Goal: Leave review/rating

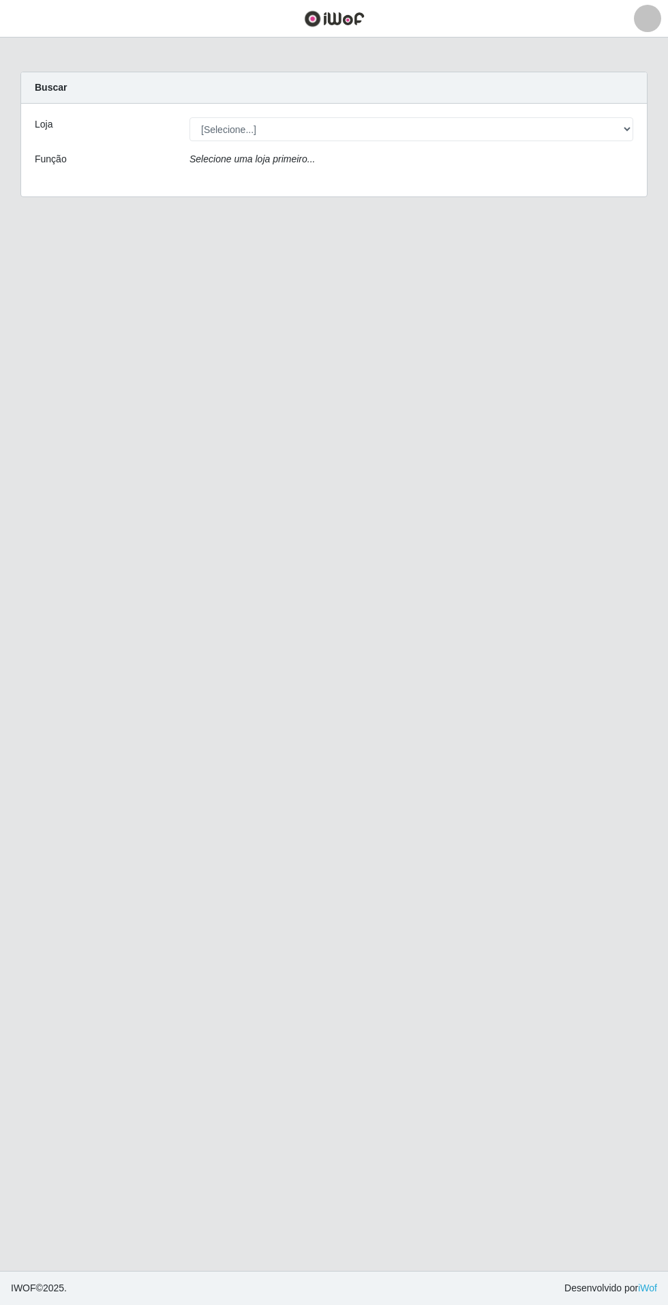
select select "437"
click at [190, 117] on select "[Selecione...] Atacado Vem - Loja 31 [GEOGRAPHIC_DATA]" at bounding box center [412, 129] width 444 height 24
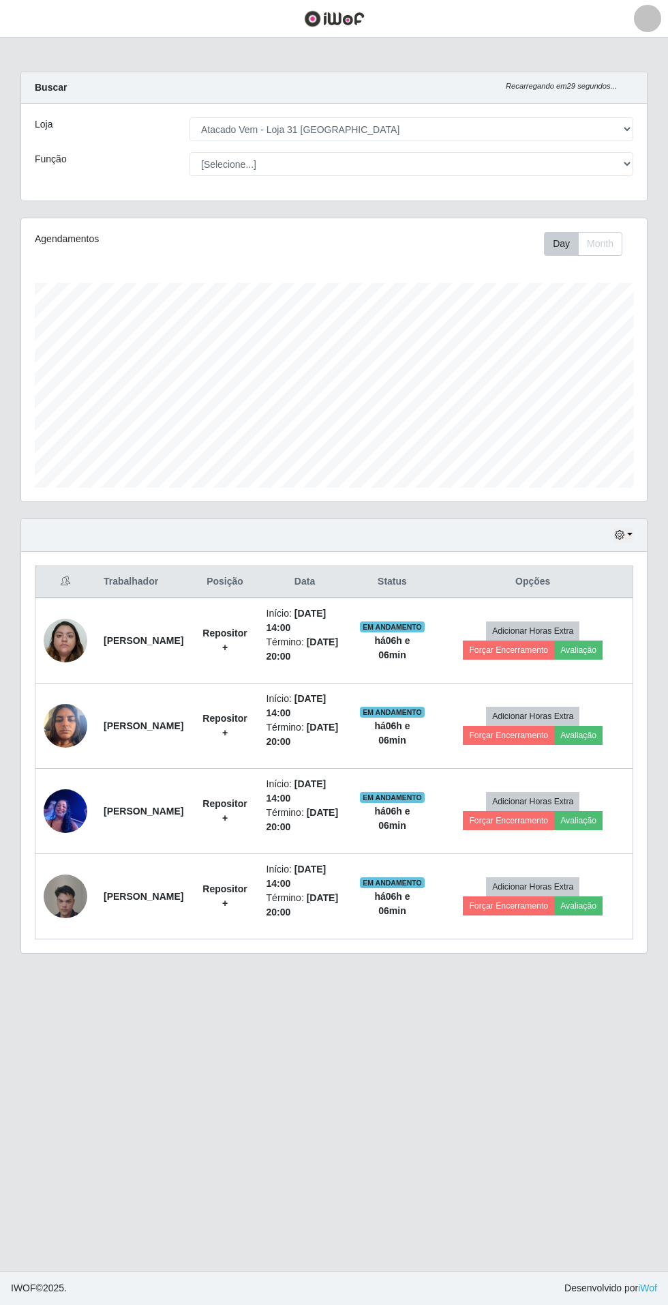
scroll to position [282, 626]
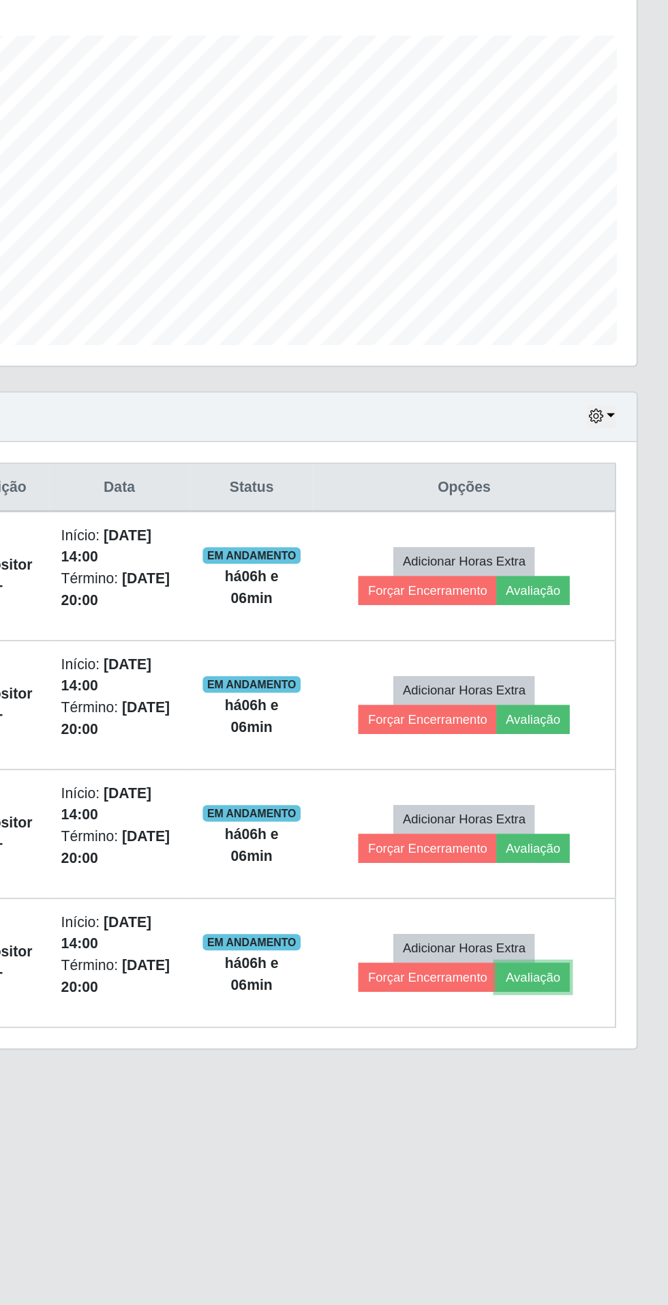
click at [592, 904] on button "Avaliação" at bounding box center [578, 905] width 48 height 19
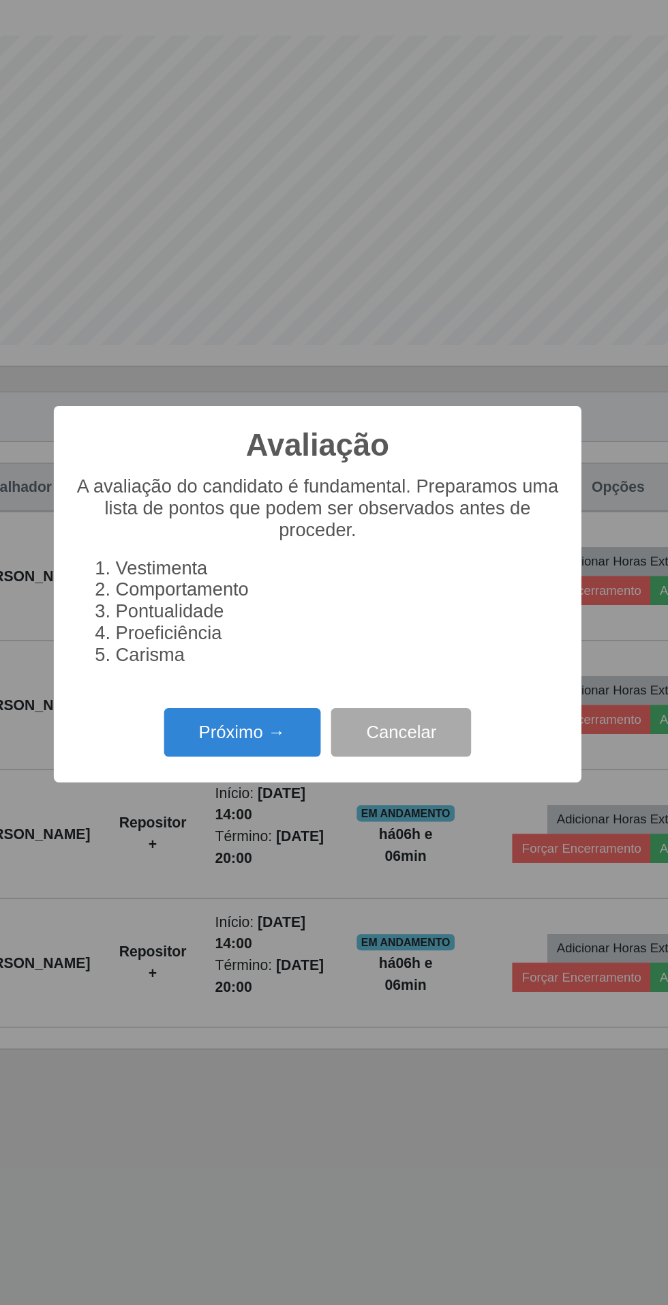
click at [270, 750] on button "Próximo →" at bounding box center [285, 744] width 104 height 32
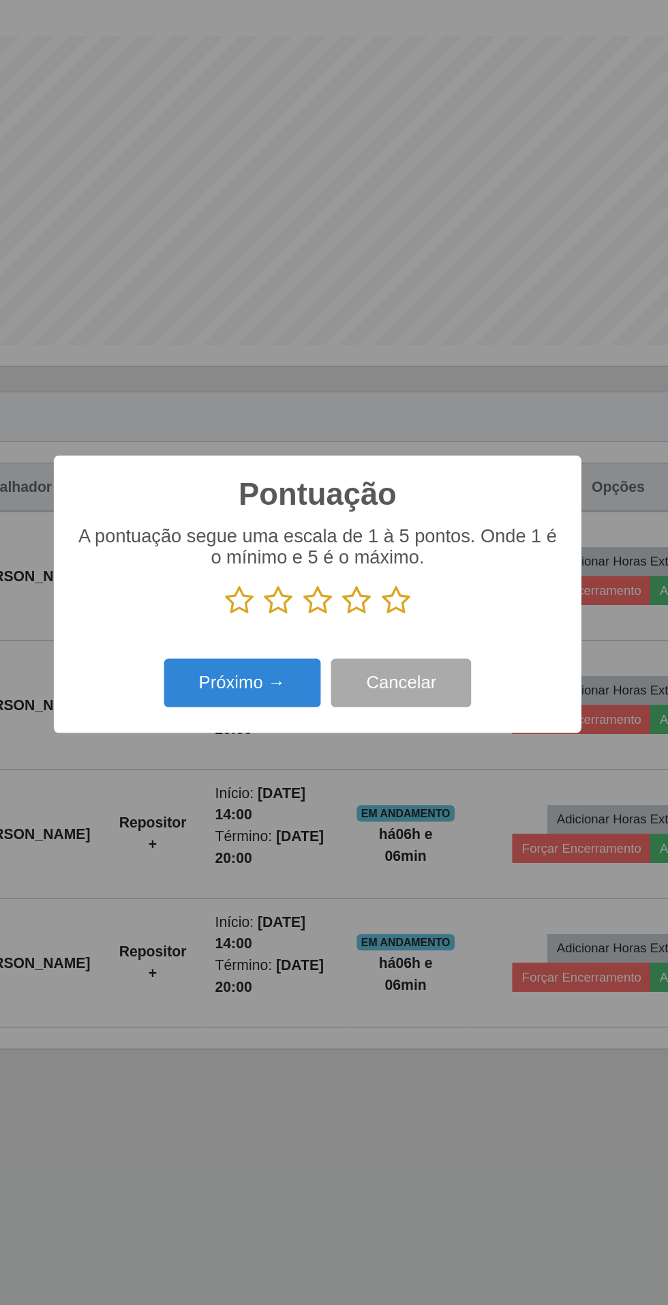
click at [391, 655] on icon at bounding box center [385, 657] width 19 height 20
click at [376, 667] on input "radio" at bounding box center [376, 667] width 0 height 0
click at [271, 707] on button "Próximo →" at bounding box center [285, 711] width 104 height 32
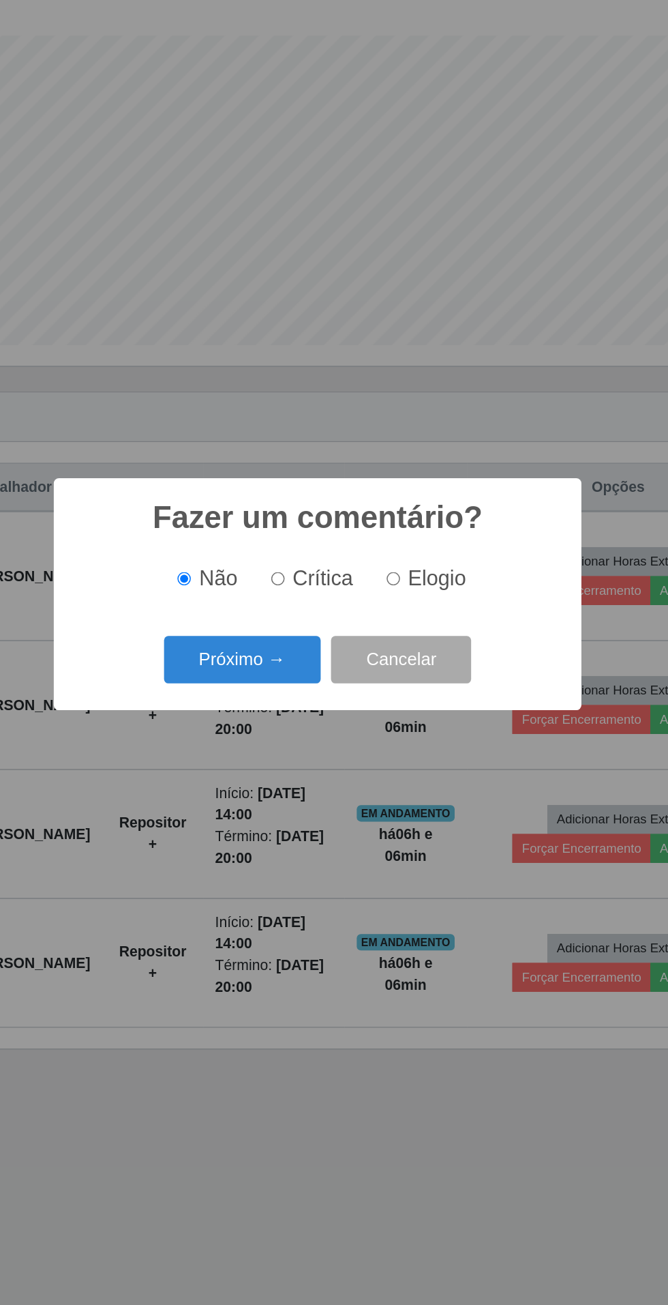
click at [286, 687] on button "Próximo →" at bounding box center [285, 696] width 104 height 32
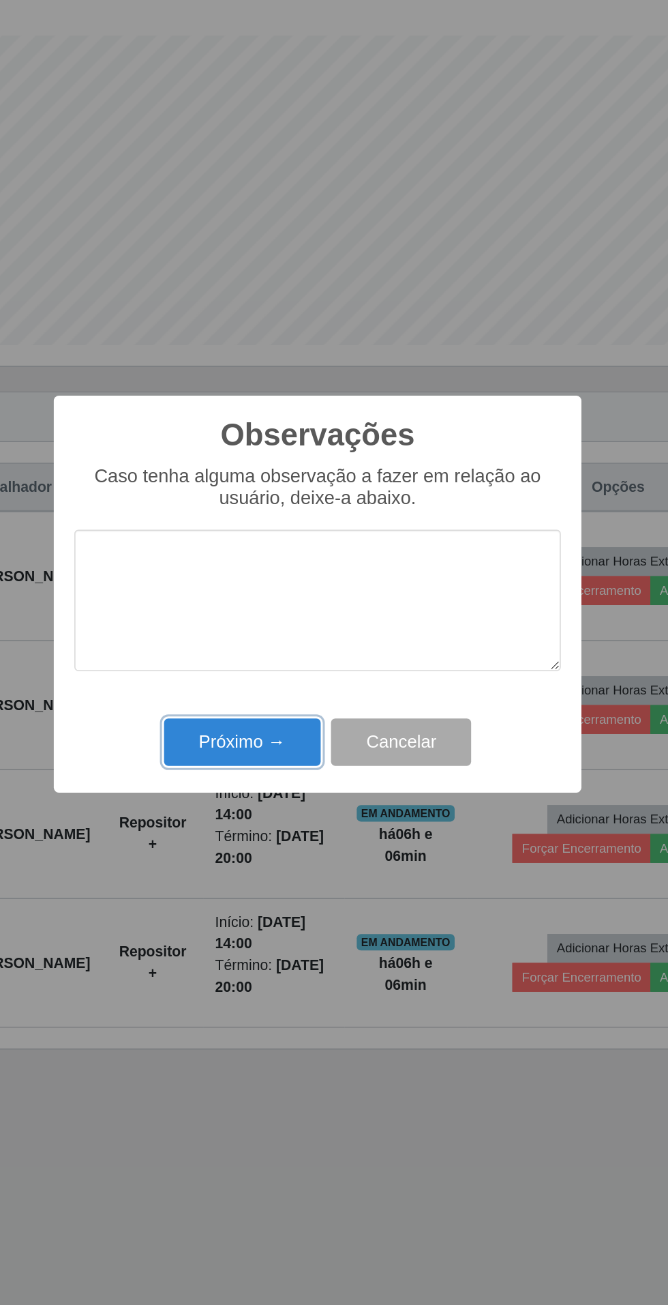
click at [282, 739] on button "Próximo →" at bounding box center [285, 750] width 104 height 32
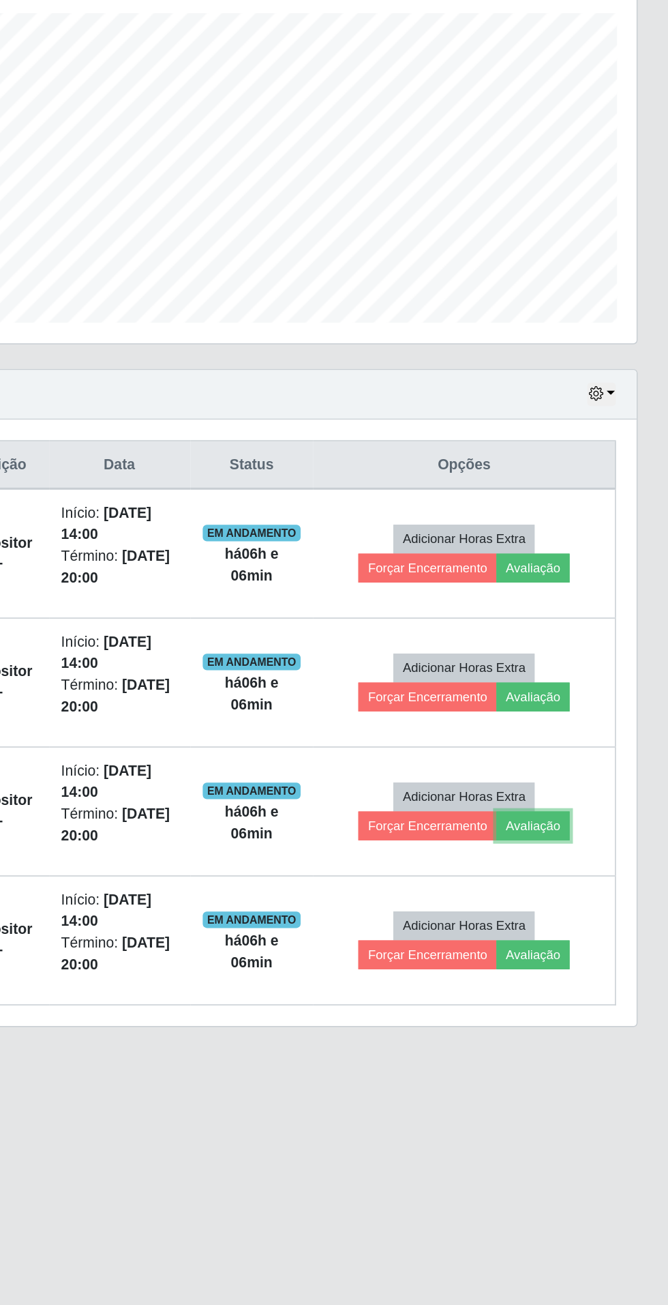
click at [595, 818] on button "Avaliação" at bounding box center [578, 820] width 48 height 19
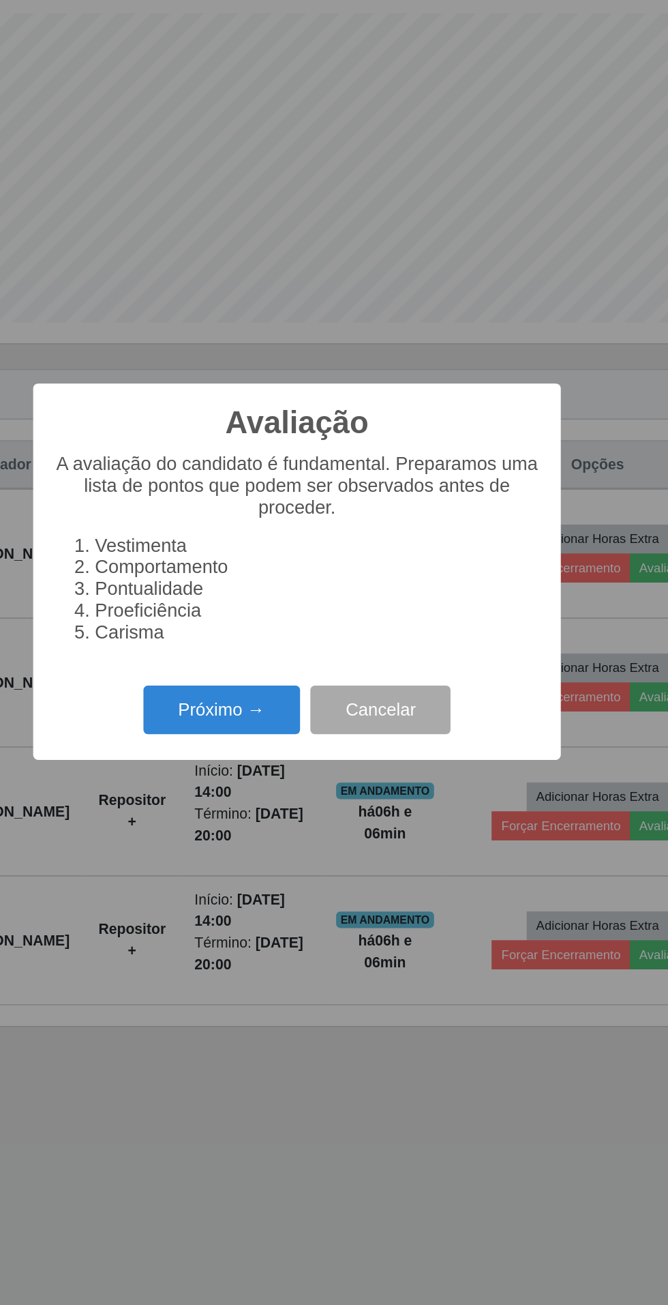
click at [281, 760] on button "Próximo →" at bounding box center [285, 744] width 104 height 32
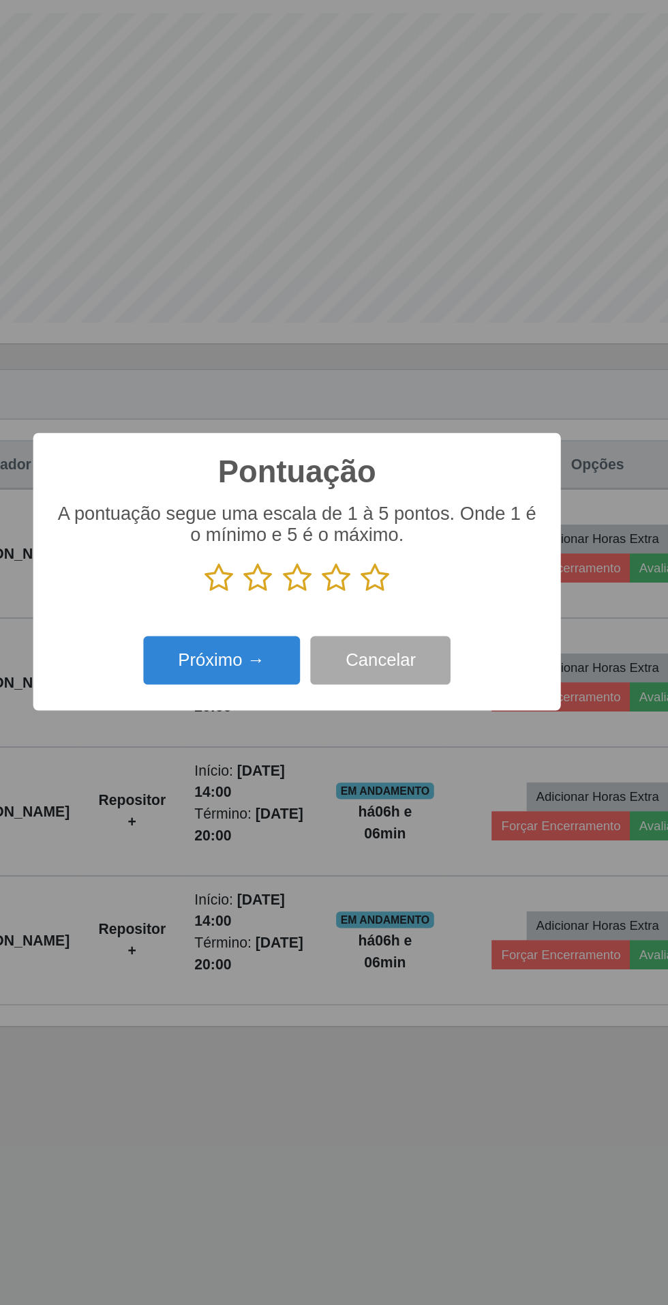
click at [385, 667] on icon at bounding box center [385, 657] width 19 height 20
click at [376, 667] on input "radio" at bounding box center [376, 667] width 0 height 0
click at [265, 727] on button "Próximo →" at bounding box center [285, 711] width 104 height 32
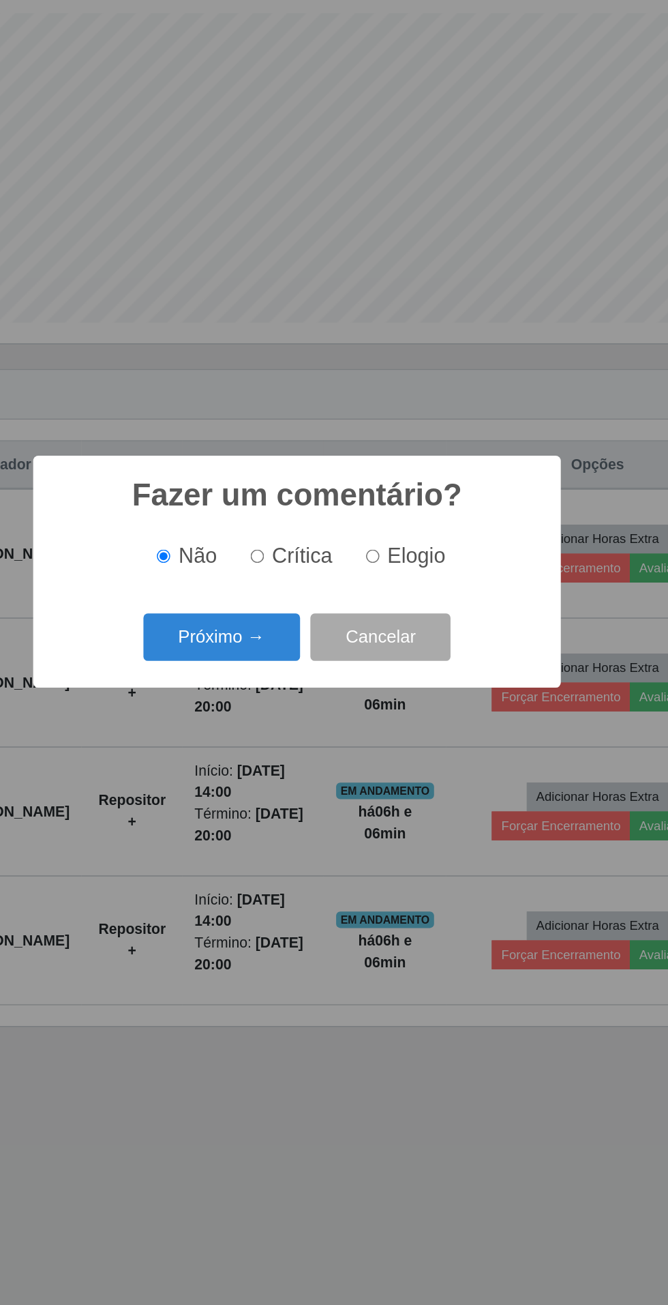
click at [268, 712] on button "Próximo →" at bounding box center [285, 696] width 104 height 32
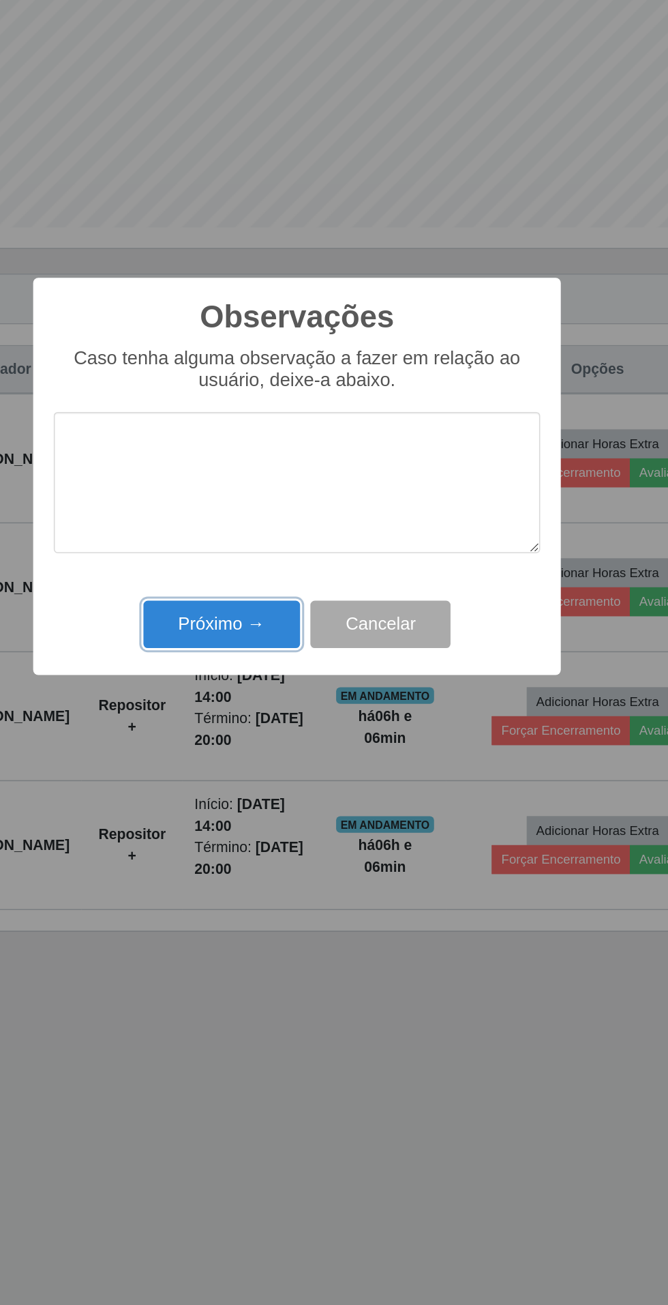
click at [262, 762] on button "Próximo →" at bounding box center [285, 750] width 104 height 32
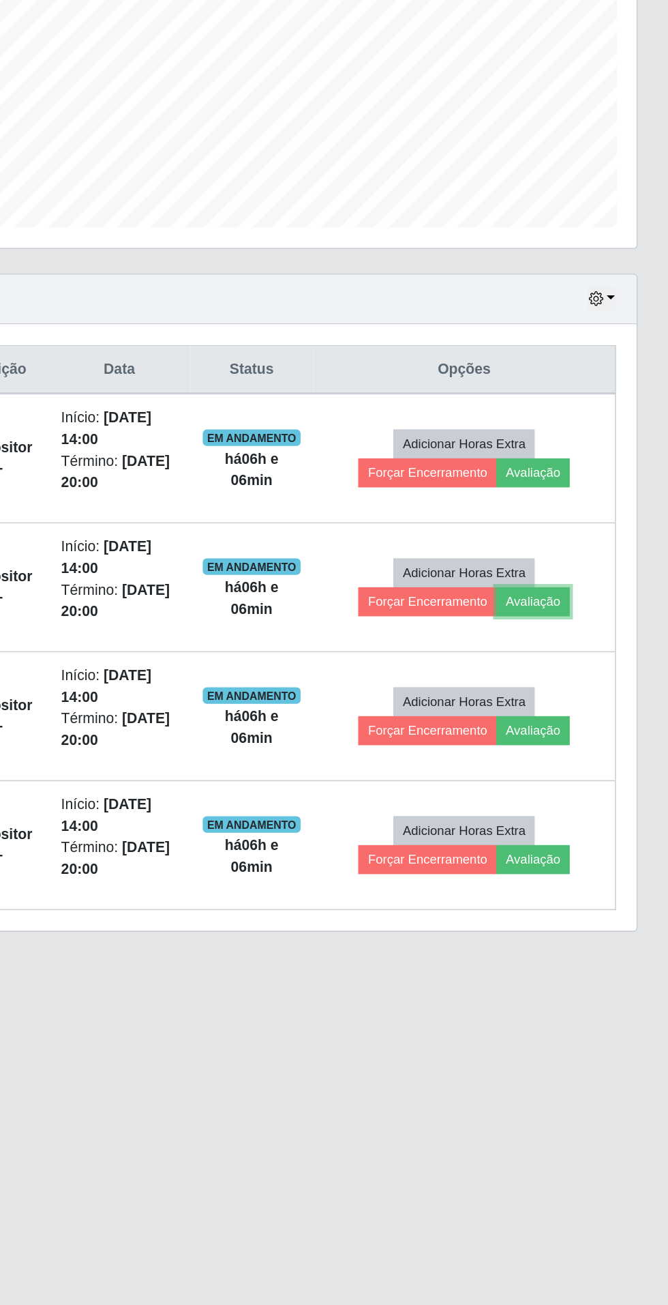
click at [588, 731] on button "Avaliação" at bounding box center [578, 735] width 48 height 19
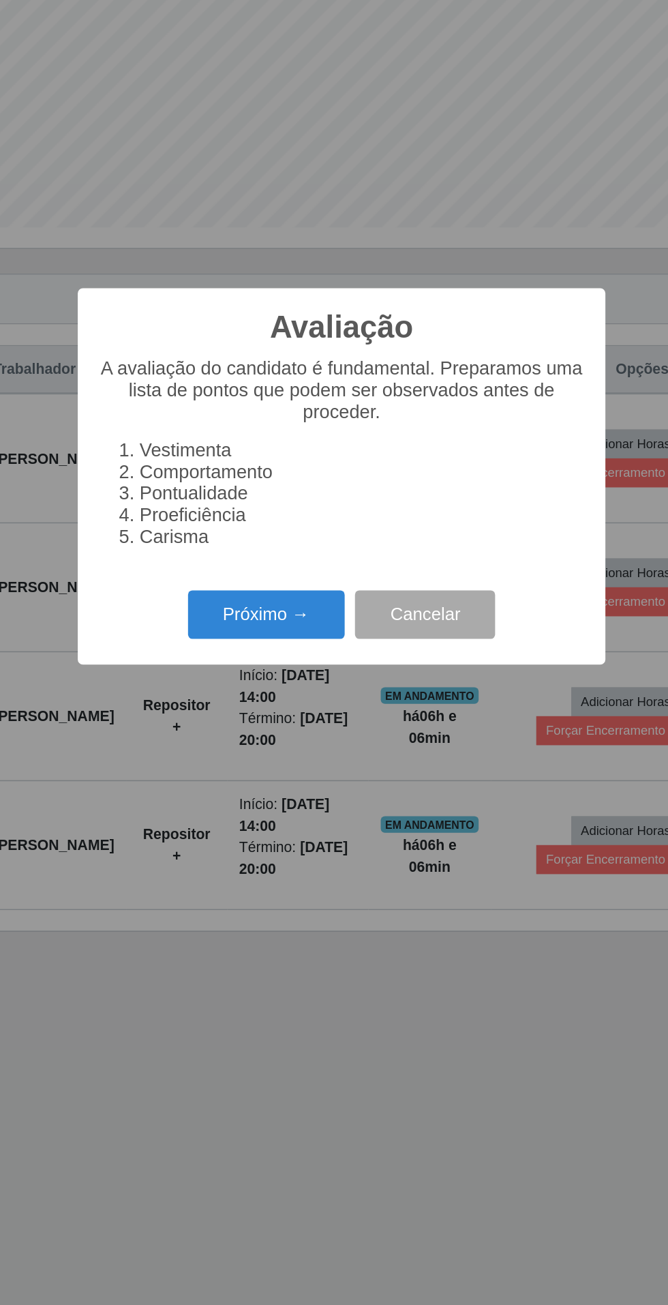
click at [268, 737] on button "Próximo →" at bounding box center [285, 744] width 104 height 32
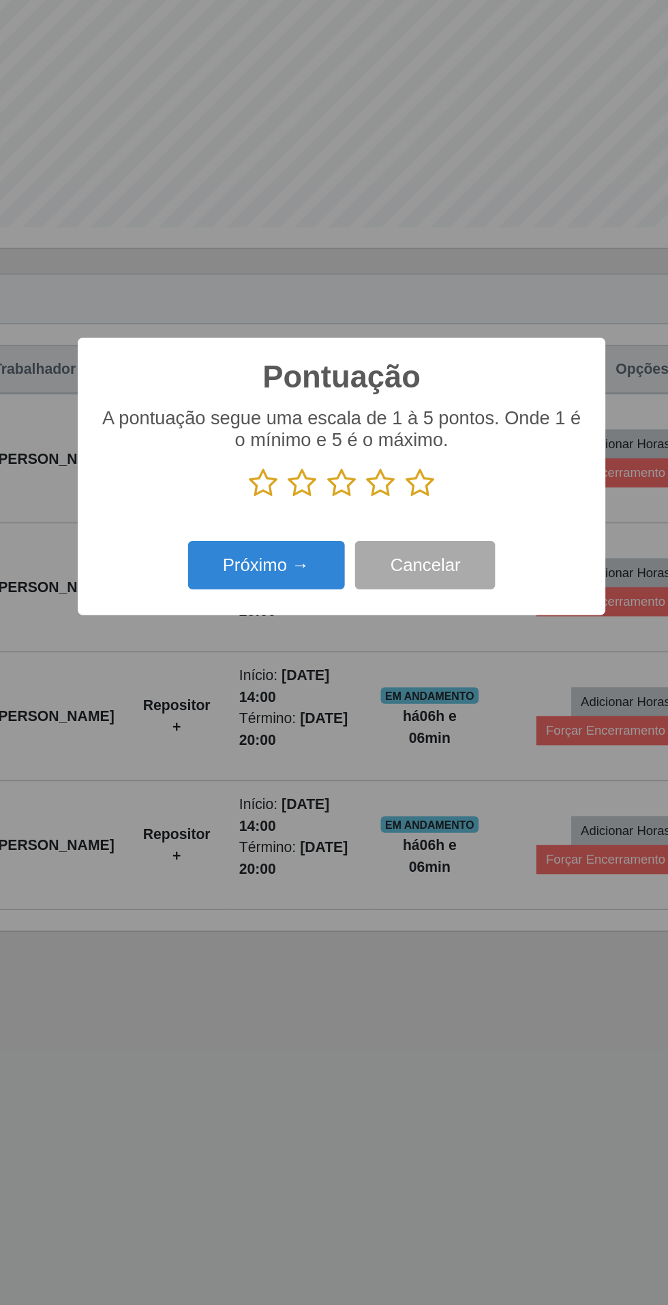
click at [385, 655] on icon at bounding box center [385, 657] width 19 height 20
click at [376, 667] on input "radio" at bounding box center [376, 667] width 0 height 0
click at [263, 709] on button "Próximo →" at bounding box center [285, 711] width 104 height 32
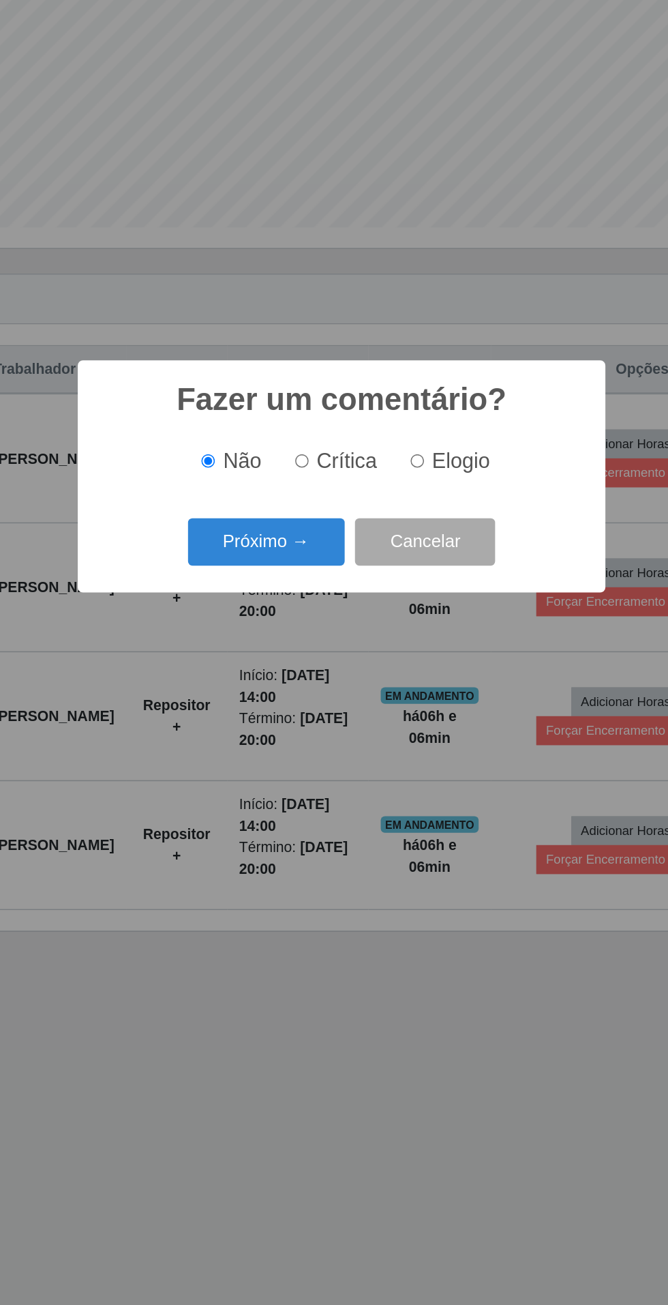
click at [271, 694] on button "Próximo →" at bounding box center [285, 696] width 104 height 32
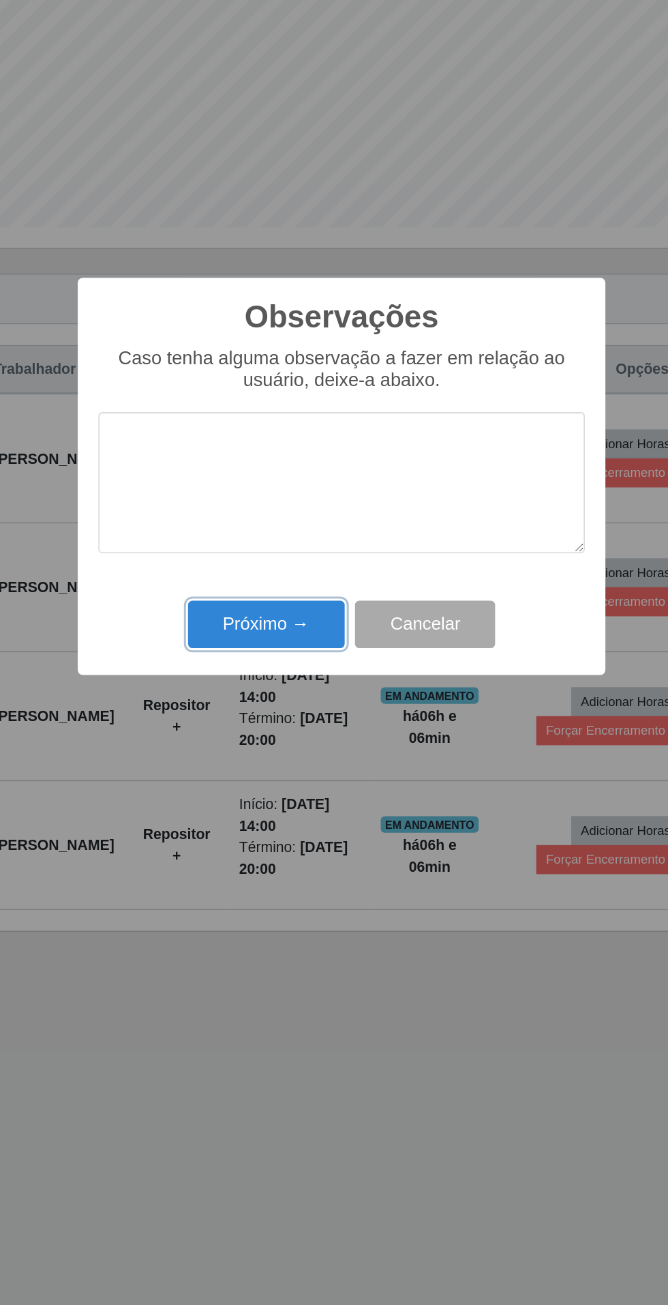
click at [279, 734] on button "Próximo →" at bounding box center [285, 750] width 104 height 32
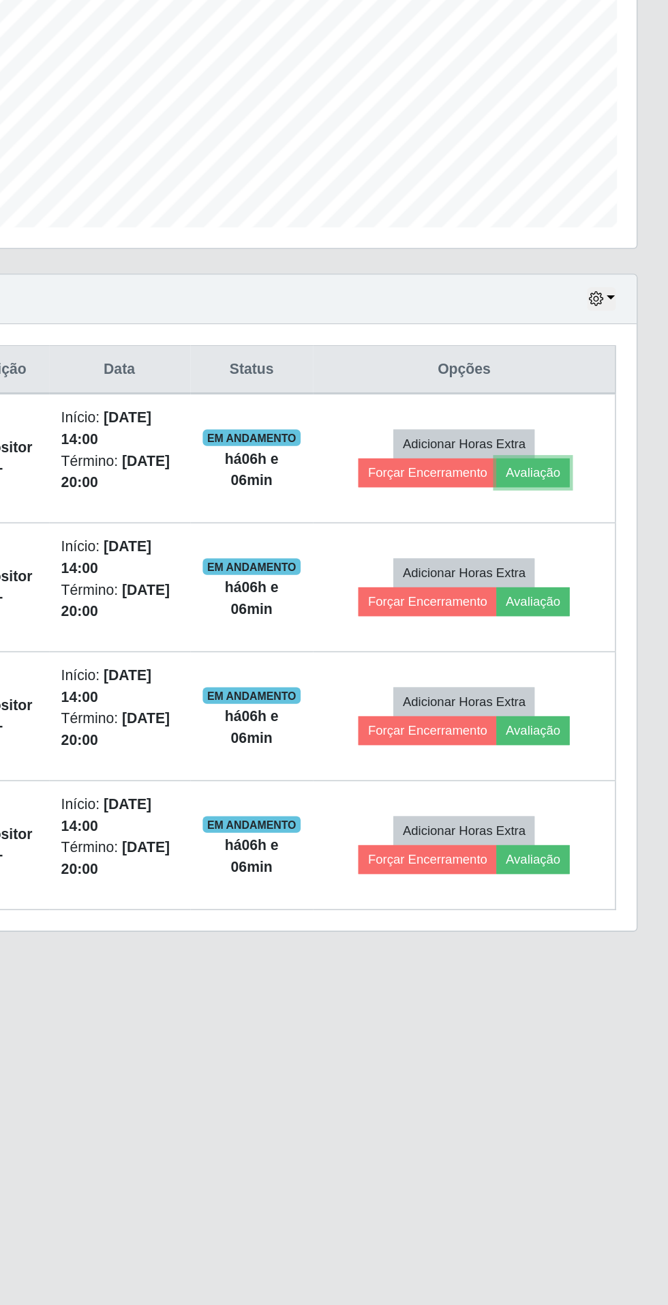
click at [595, 644] on button "Avaliação" at bounding box center [578, 649] width 48 height 19
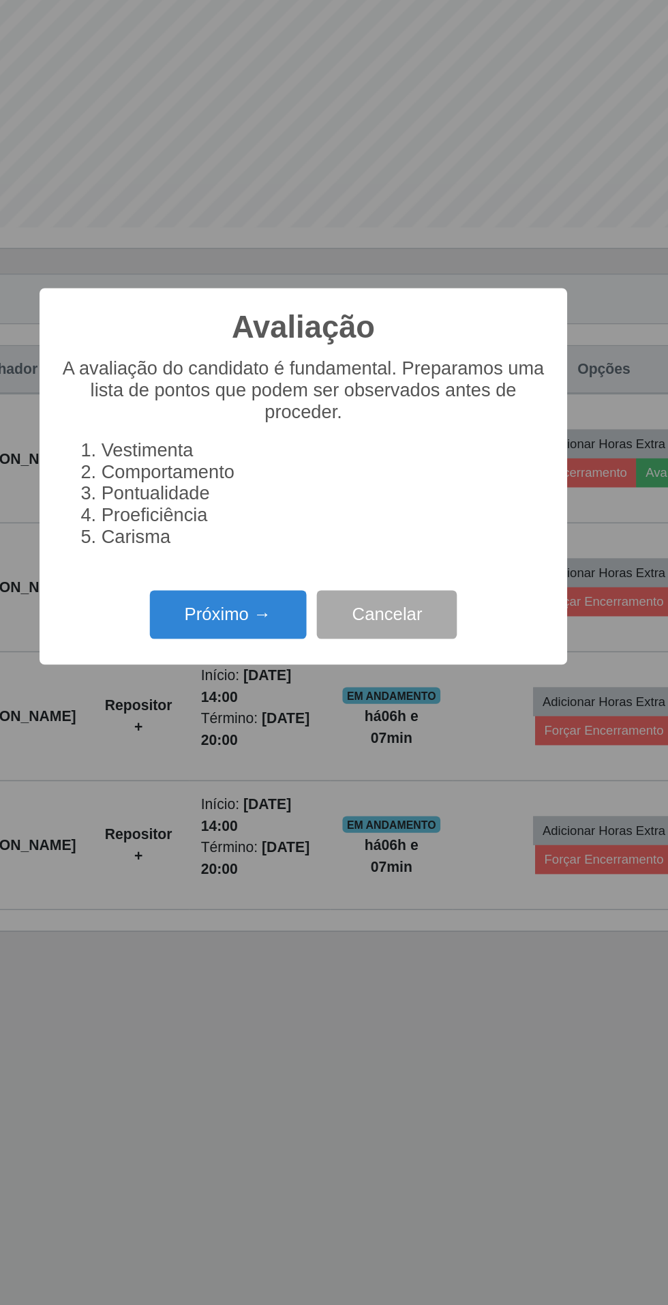
click at [277, 741] on button "Próximo →" at bounding box center [285, 744] width 104 height 32
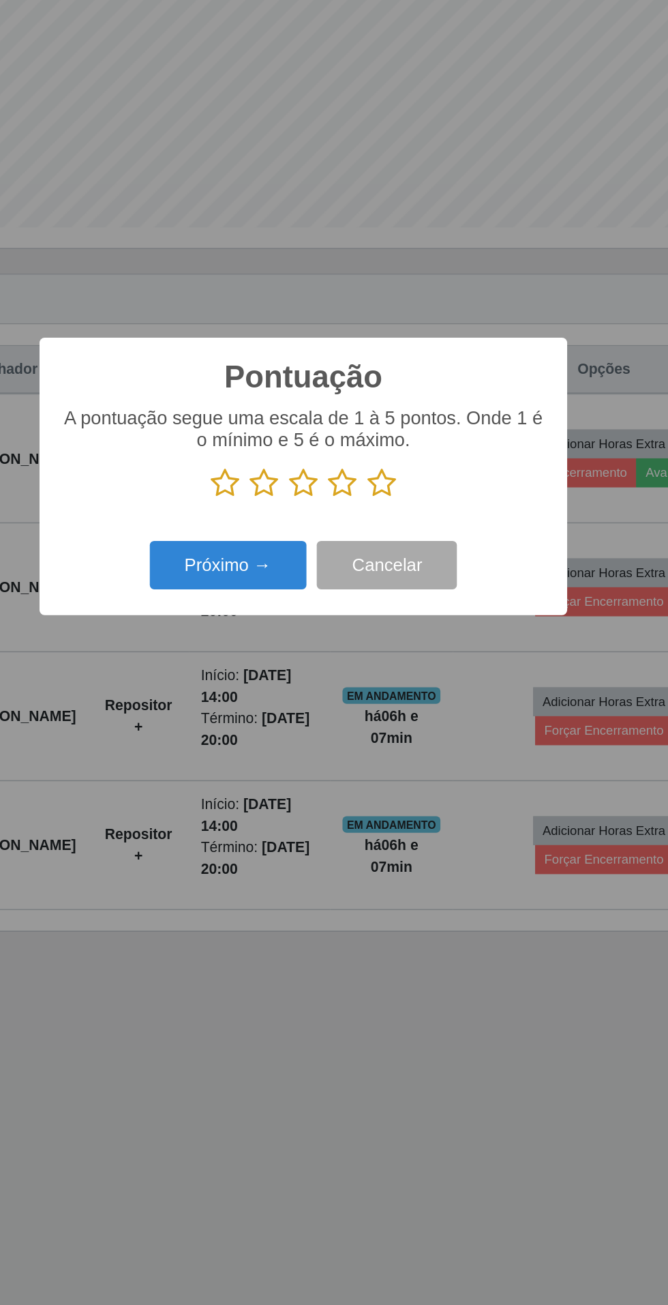
click at [394, 653] on icon at bounding box center [385, 657] width 19 height 20
click at [376, 667] on input "radio" at bounding box center [376, 667] width 0 height 0
click at [258, 723] on button "Próximo →" at bounding box center [285, 711] width 104 height 32
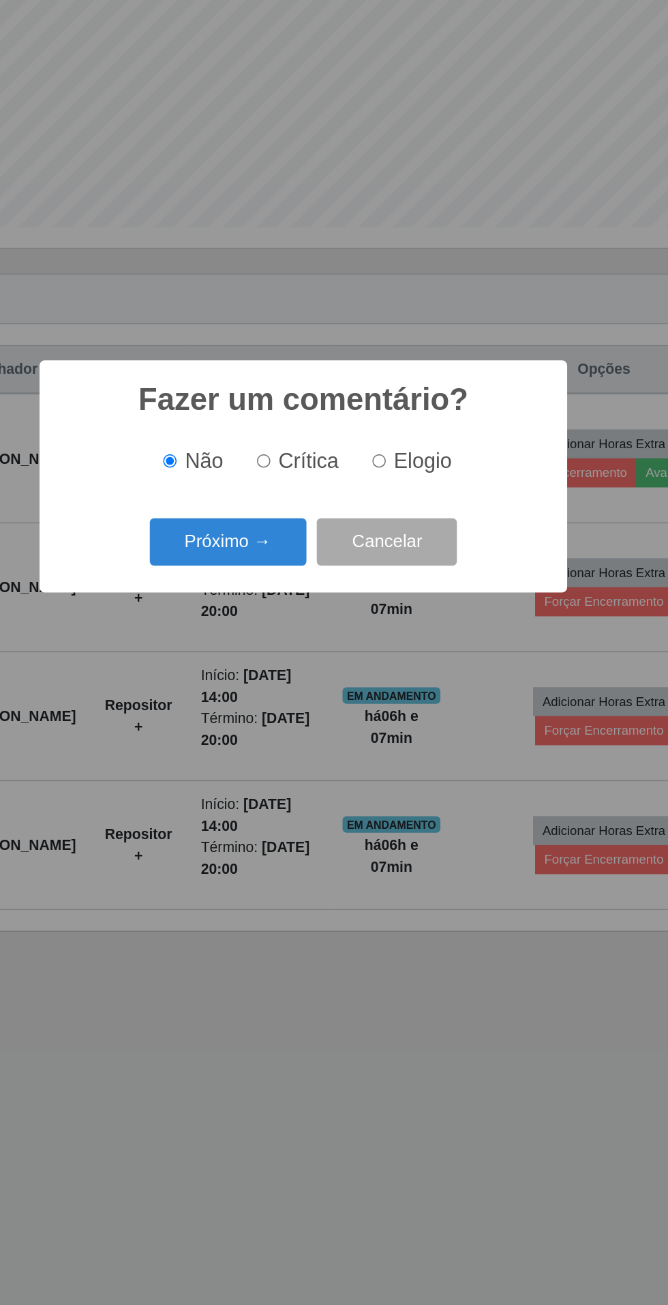
click at [274, 689] on button "Próximo →" at bounding box center [285, 696] width 104 height 32
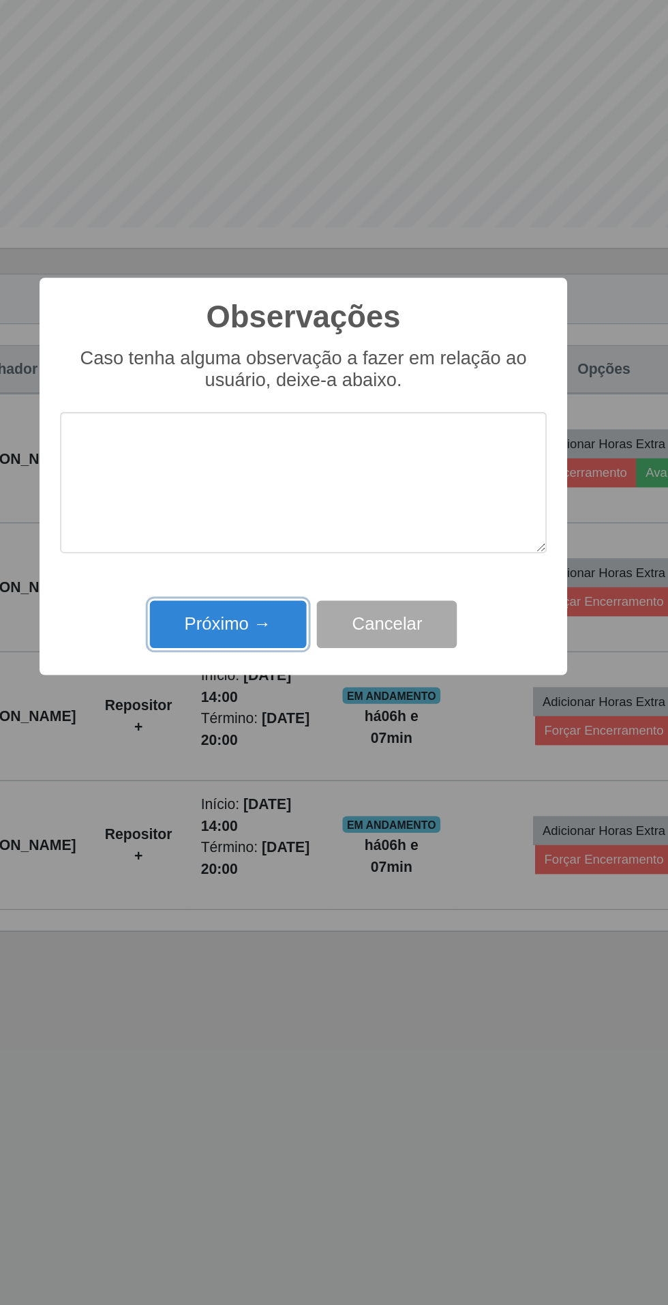
click at [270, 742] on button "Próximo →" at bounding box center [285, 750] width 104 height 32
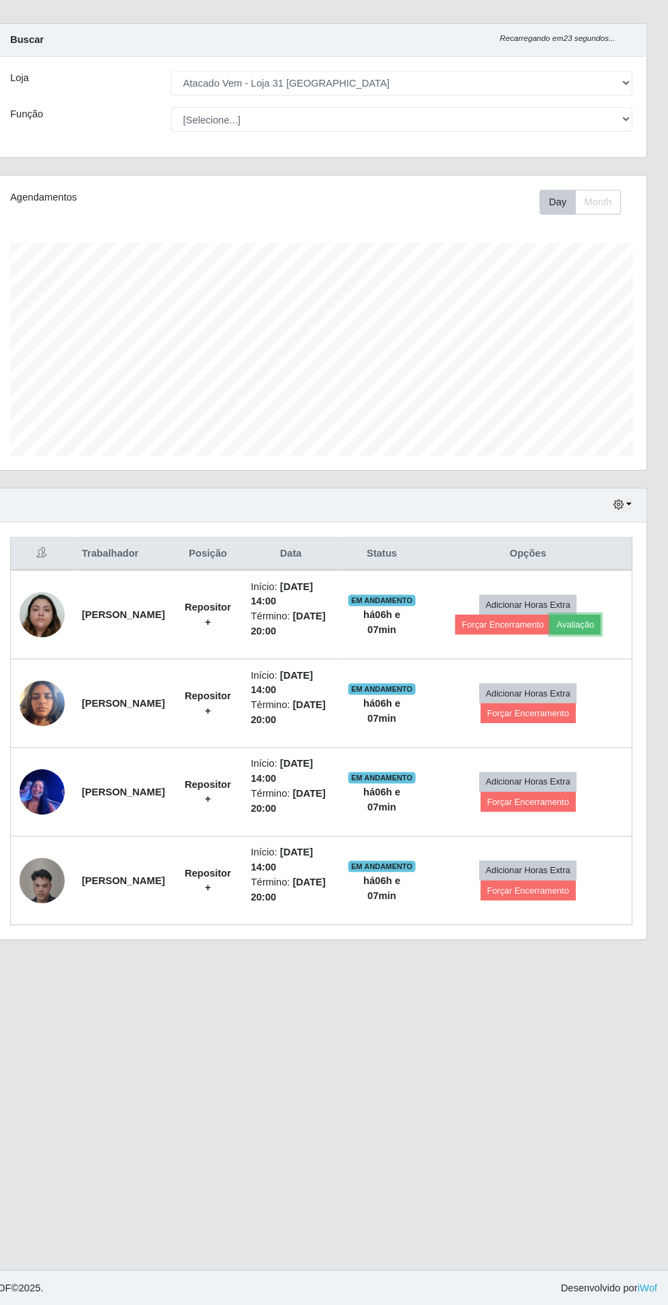
scroll to position [0, 0]
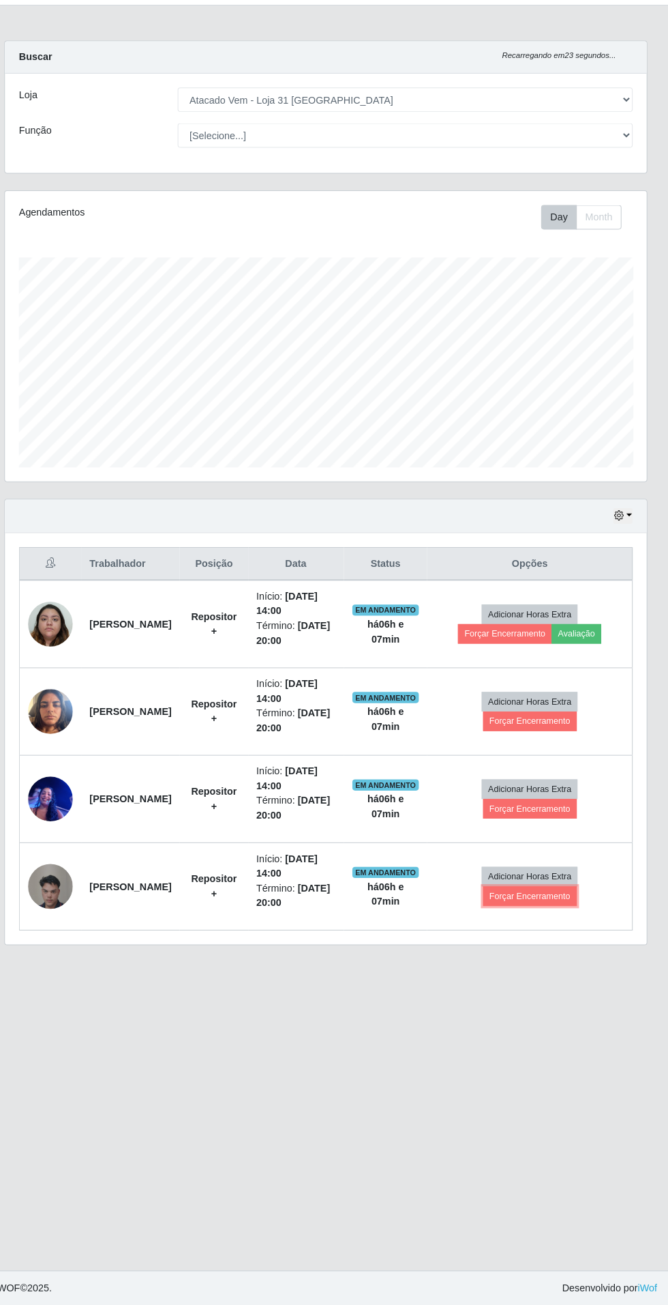
click at [573, 896] on button "Forçar Encerramento" at bounding box center [533, 905] width 91 height 19
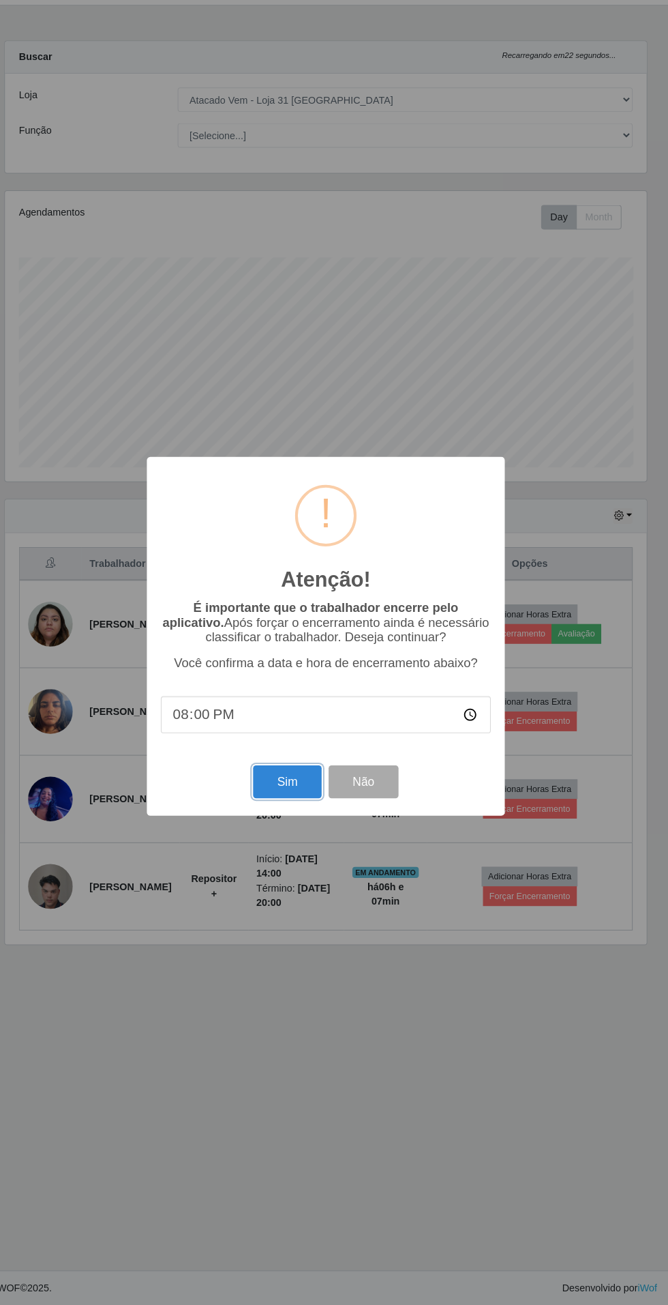
click at [295, 792] on button "Sim" at bounding box center [296, 794] width 66 height 32
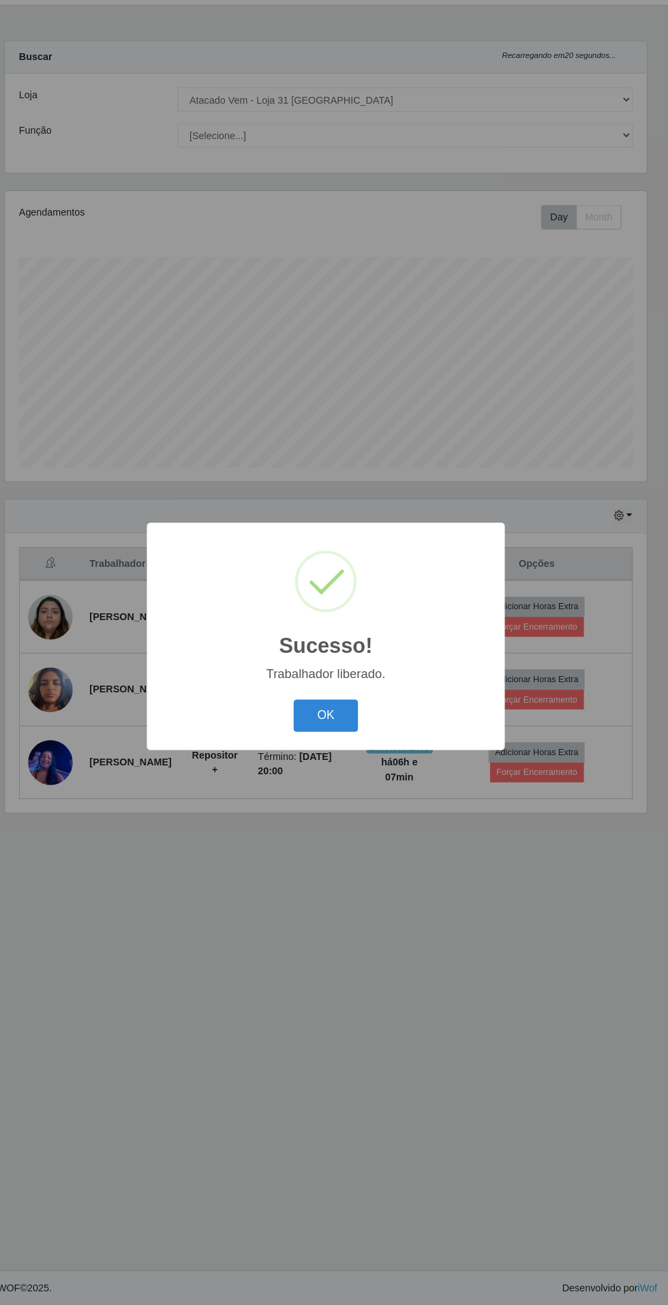
click at [329, 726] on button "OK" at bounding box center [334, 730] width 63 height 32
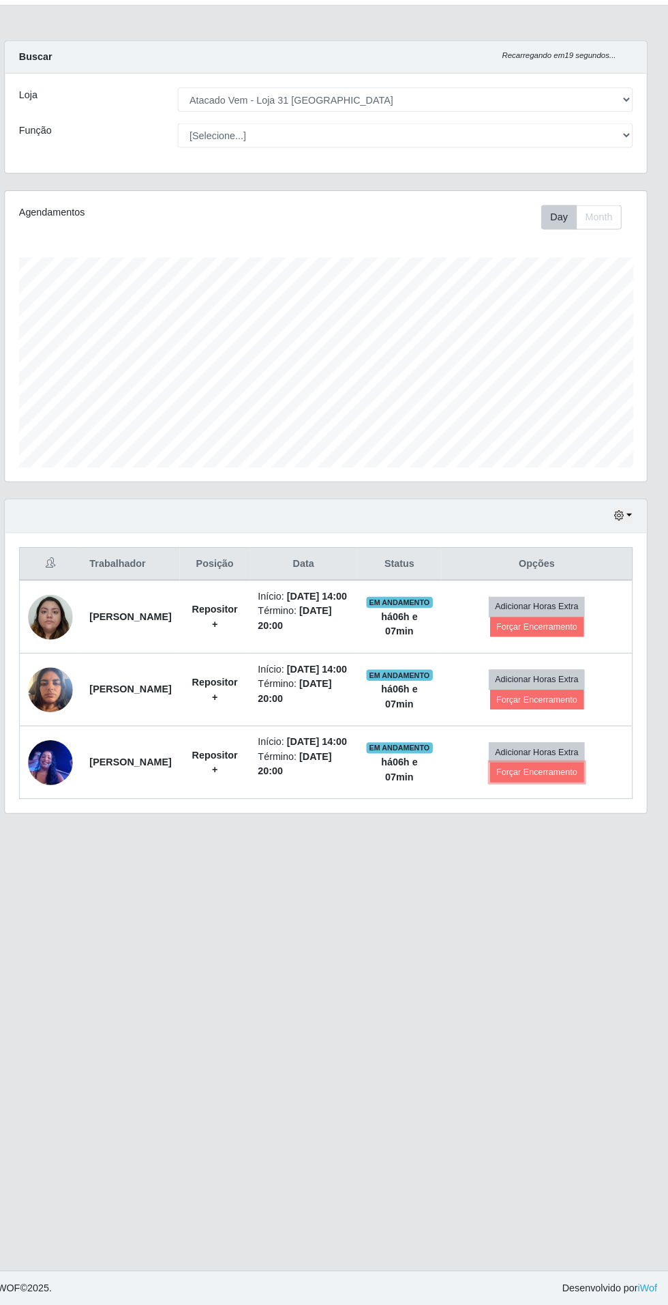
click at [563, 794] on button "Forçar Encerramento" at bounding box center [539, 784] width 91 height 19
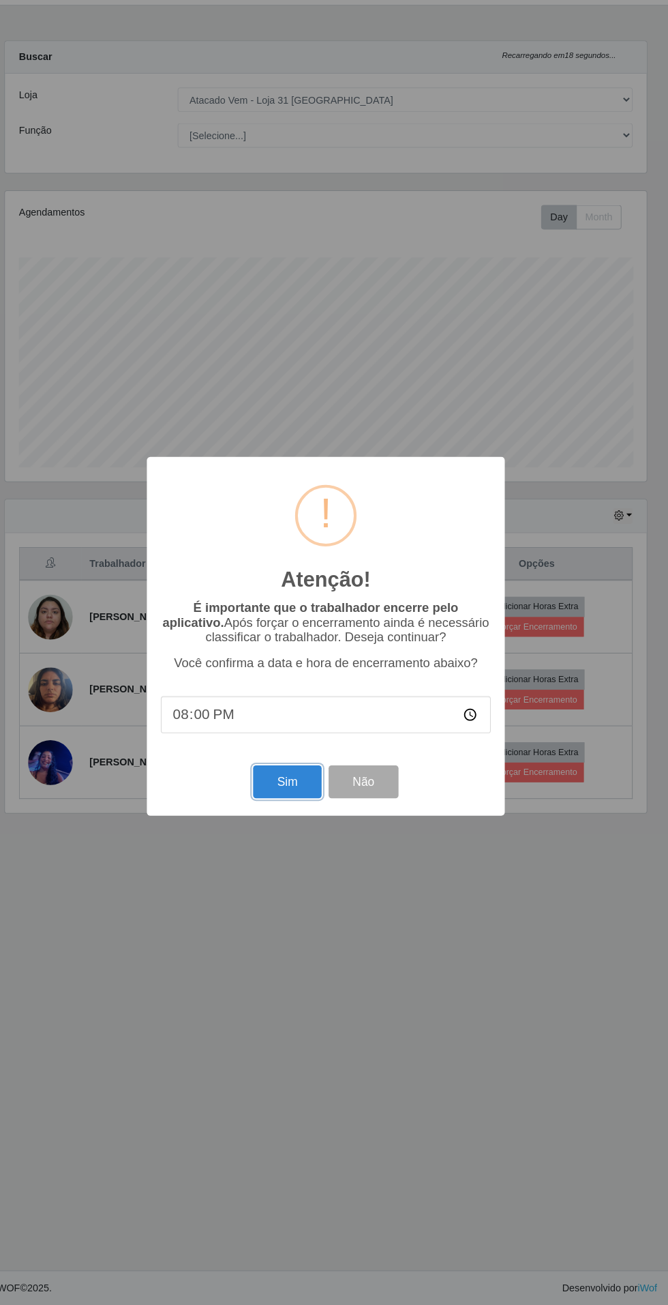
click at [280, 797] on button "Sim" at bounding box center [296, 794] width 66 height 32
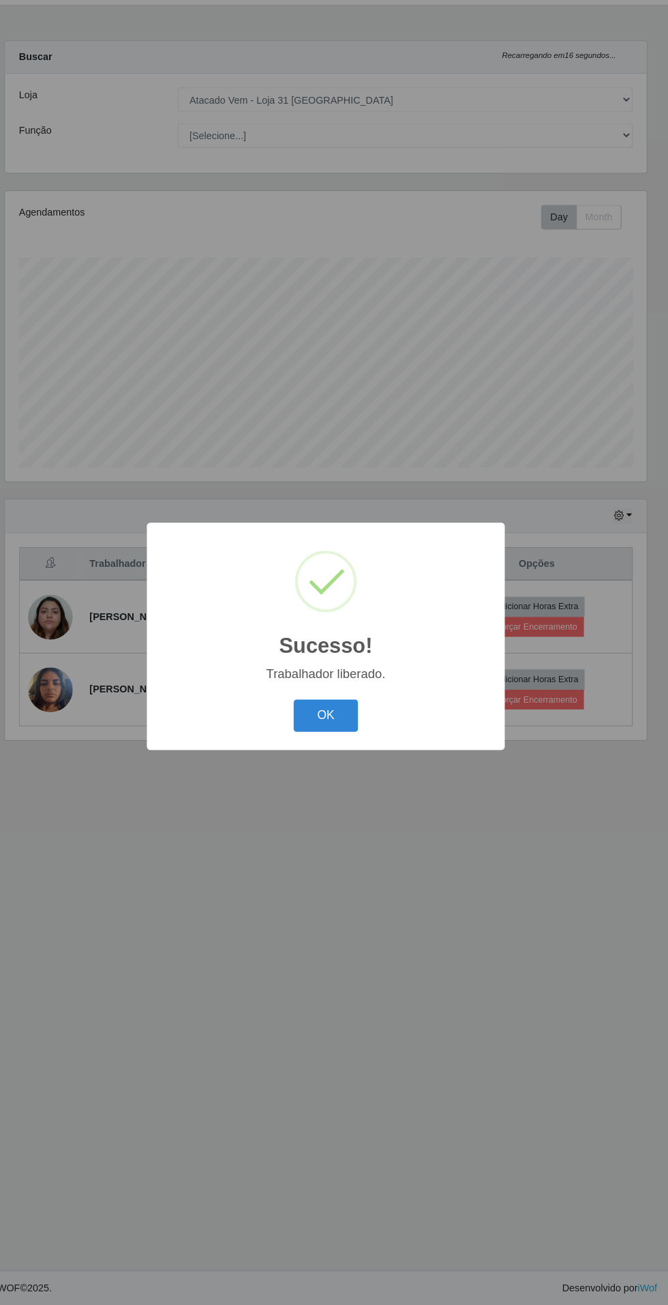
click at [349, 719] on button "OK" at bounding box center [334, 730] width 63 height 32
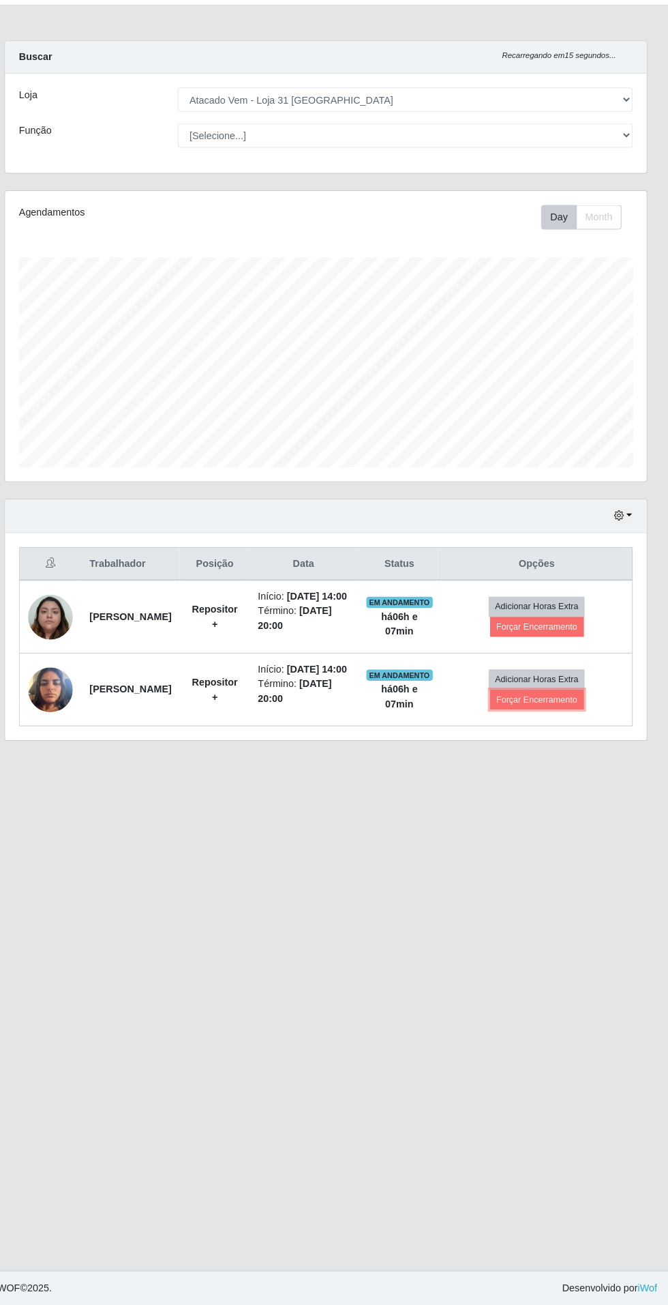
click at [571, 724] on button "Forçar Encerramento" at bounding box center [539, 713] width 91 height 19
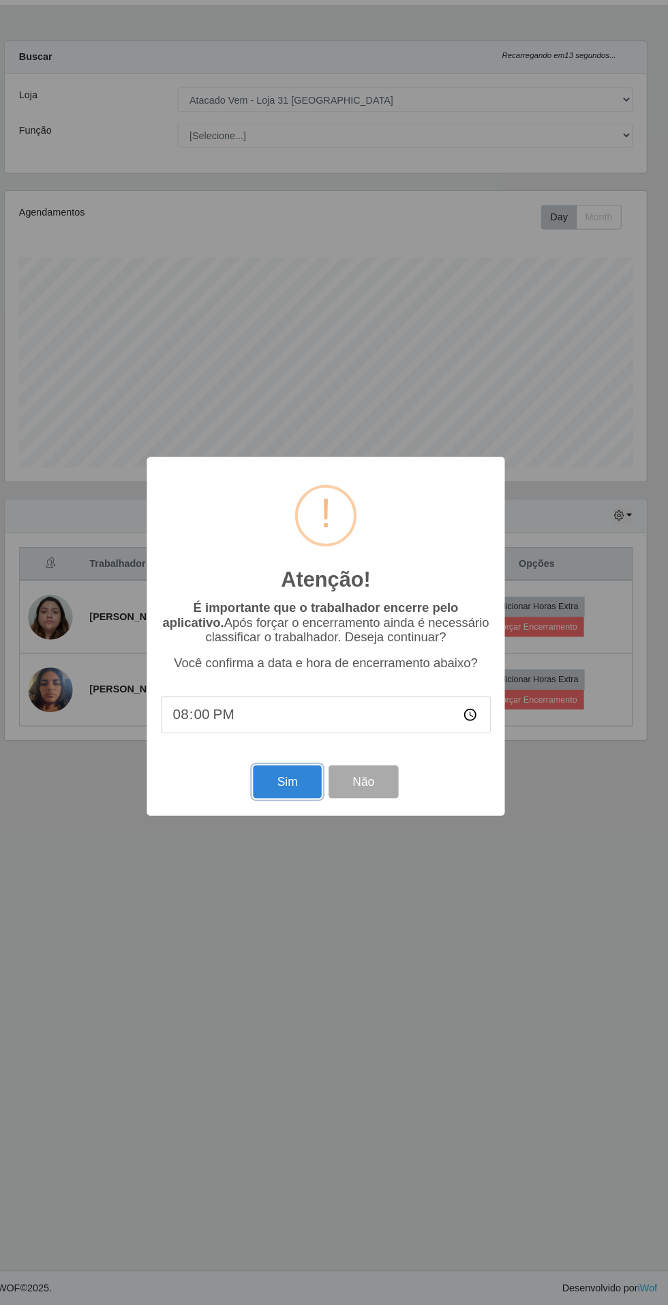
click at [282, 797] on button "Sim" at bounding box center [296, 794] width 66 height 32
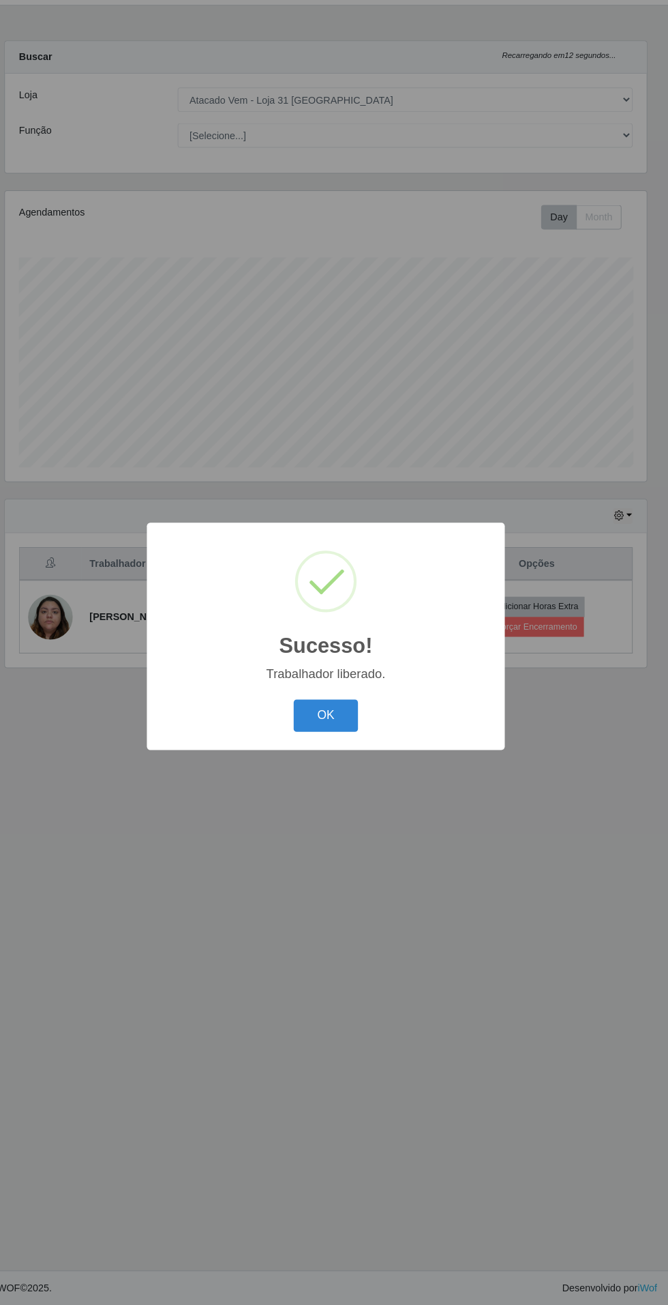
click at [358, 730] on button "OK" at bounding box center [334, 730] width 63 height 32
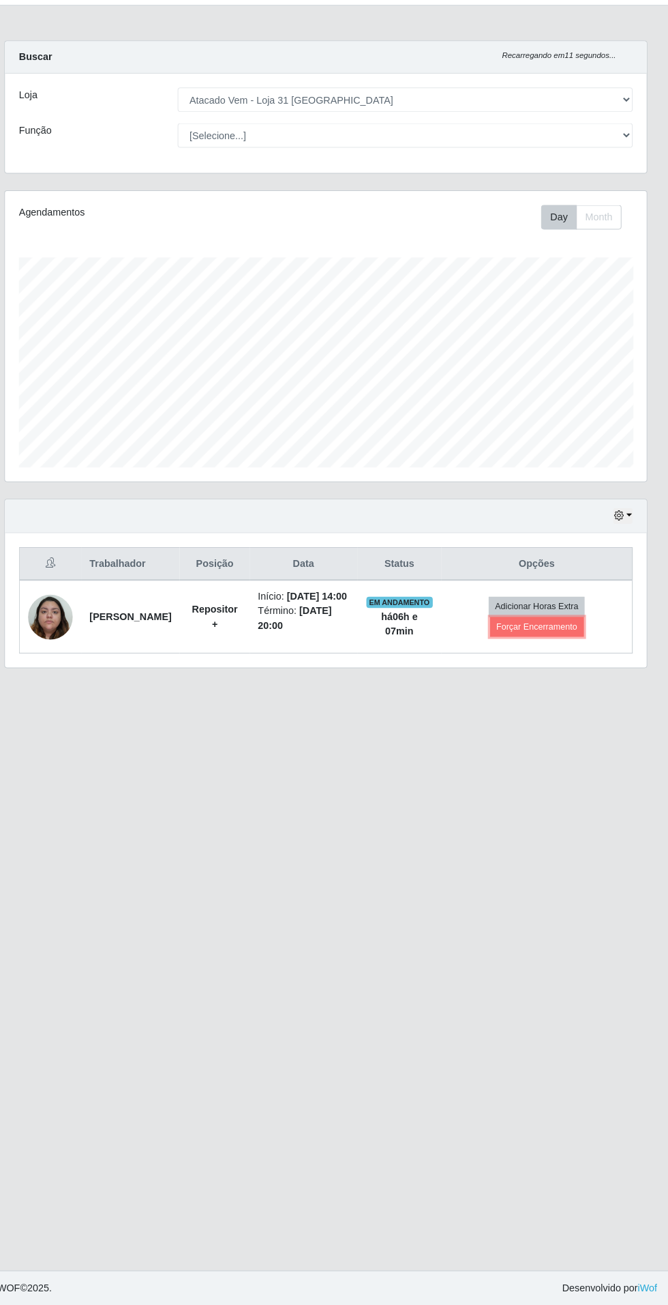
click at [569, 653] on button "Forçar Encerramento" at bounding box center [539, 643] width 91 height 19
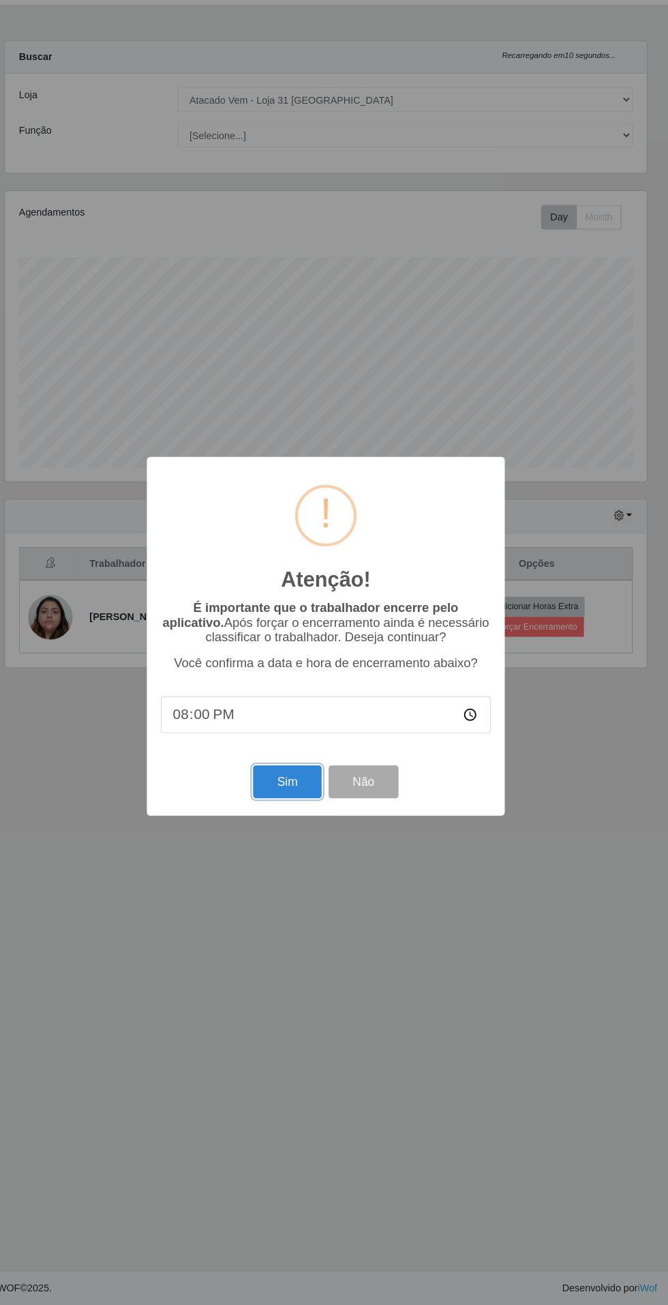
click at [276, 797] on button "Sim" at bounding box center [296, 794] width 66 height 32
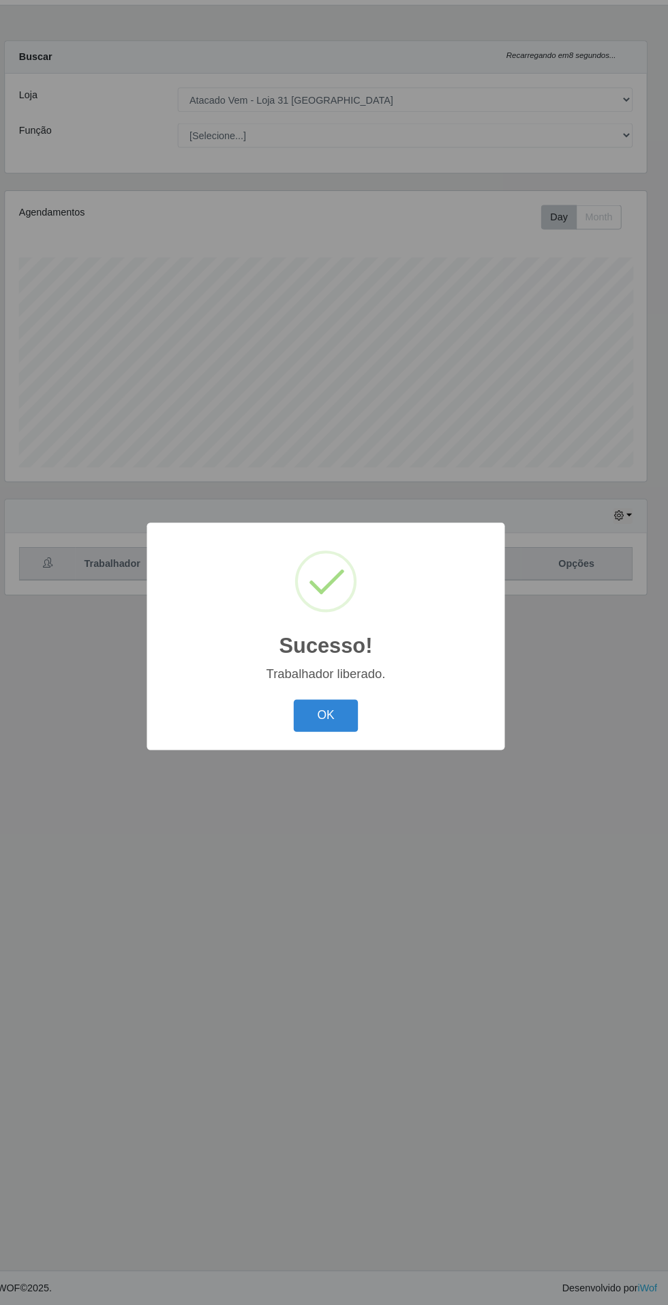
click at [357, 738] on button "OK" at bounding box center [334, 730] width 63 height 32
